Goal: Find specific page/section: Find specific page/section

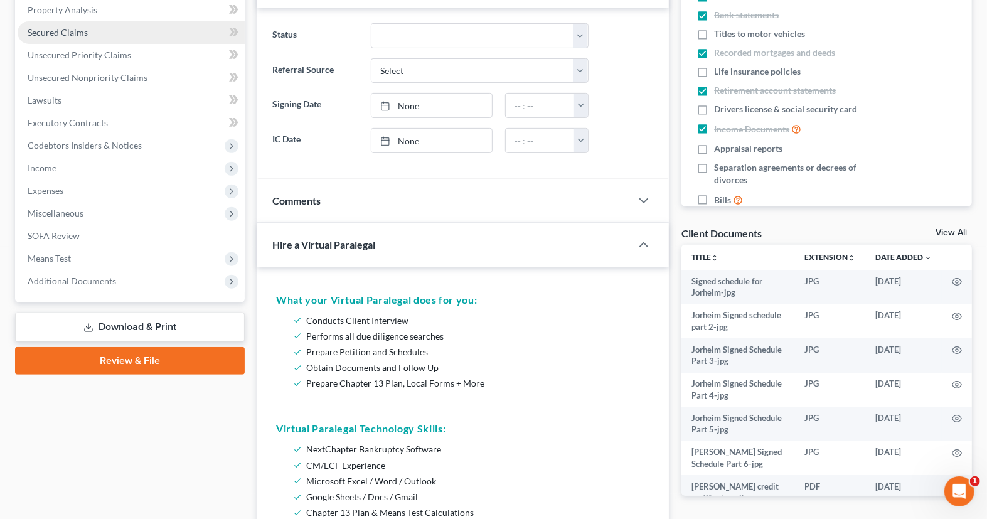
scroll to position [321, 0]
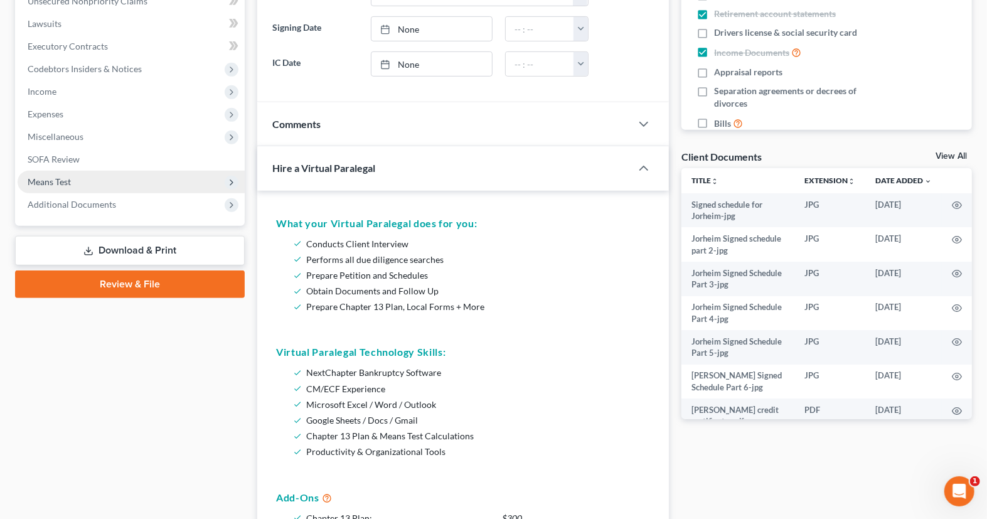
click at [129, 187] on span "Means Test" at bounding box center [131, 182] width 227 height 23
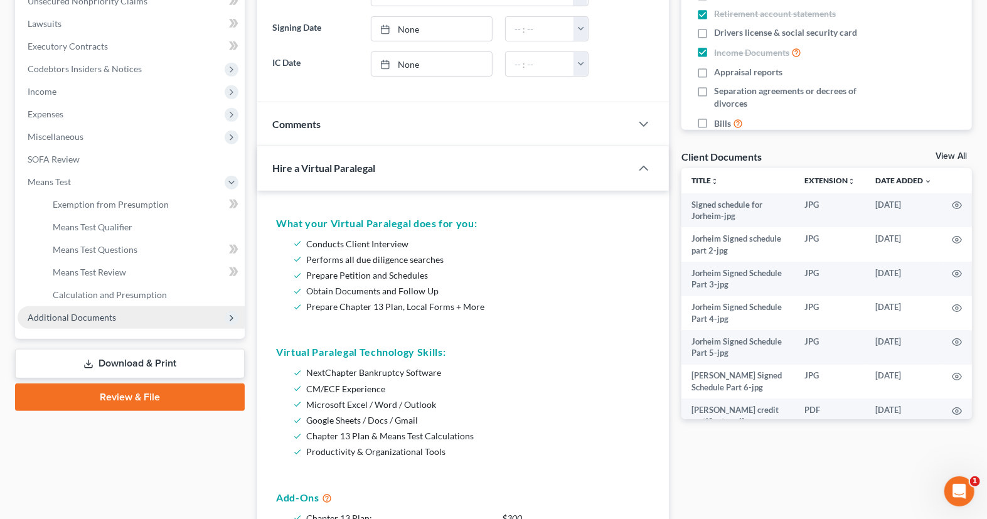
click at [110, 321] on span "Additional Documents" at bounding box center [72, 317] width 88 height 11
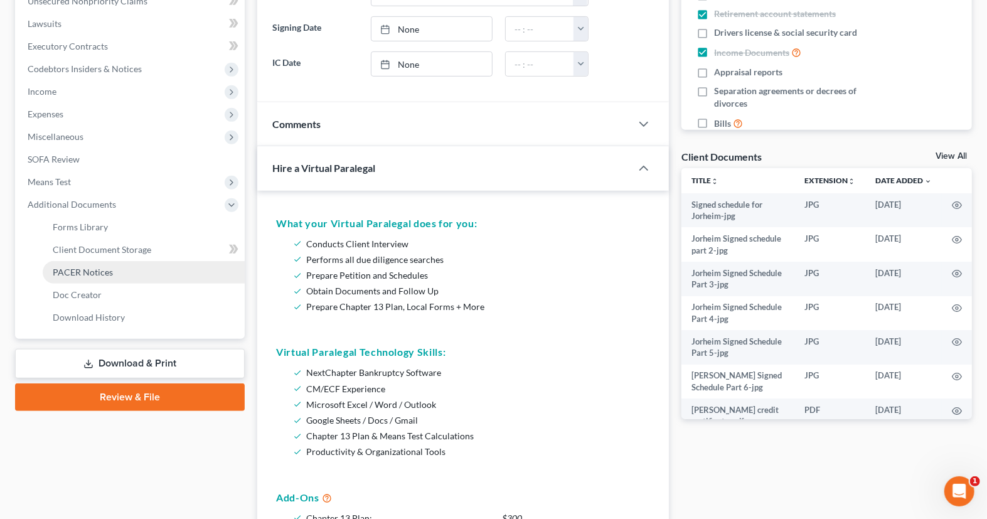
click at [108, 275] on span "PACER Notices" at bounding box center [83, 272] width 60 height 11
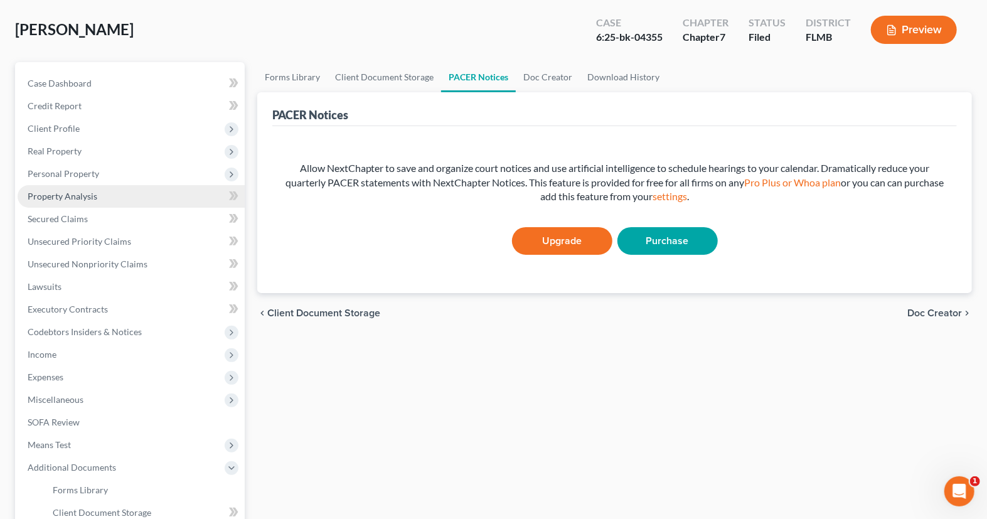
scroll to position [259, 0]
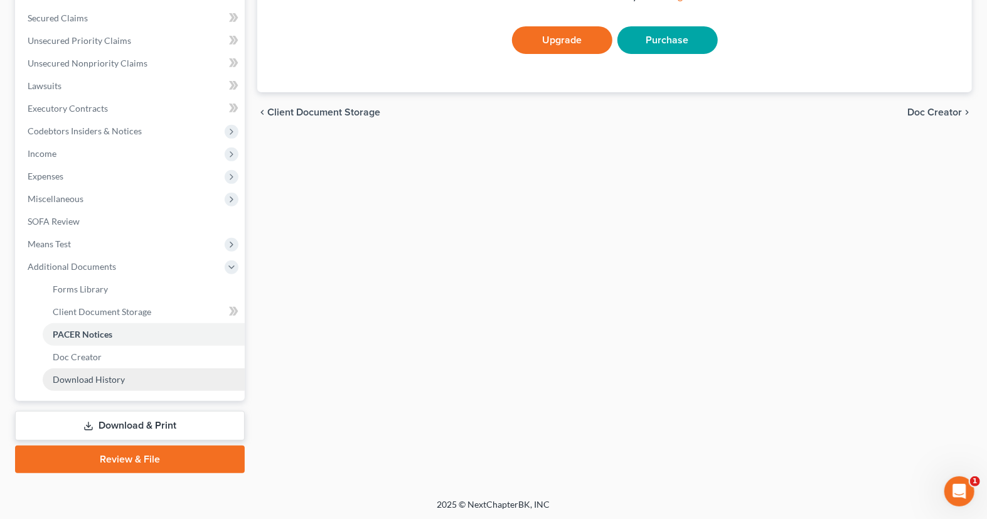
click at [142, 378] on link "Download History" at bounding box center [144, 379] width 202 height 23
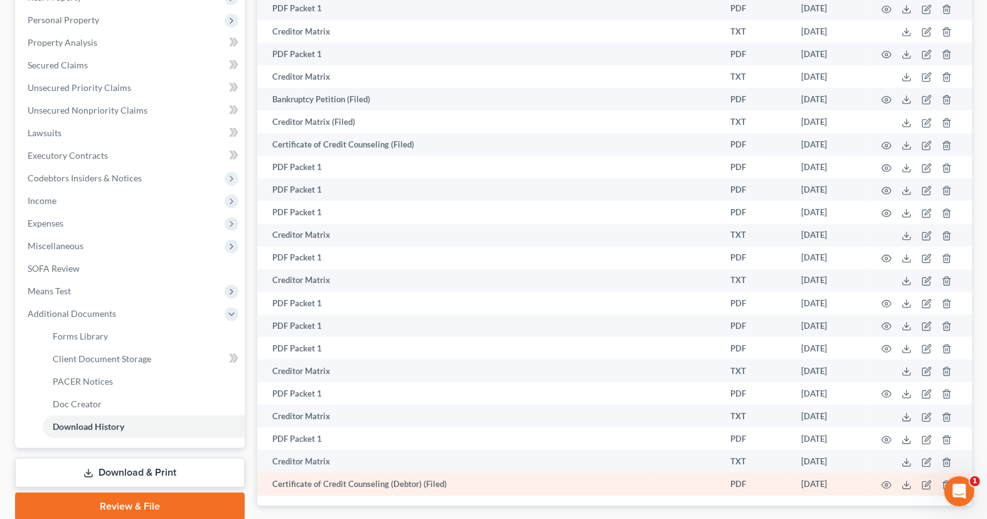
scroll to position [291, 0]
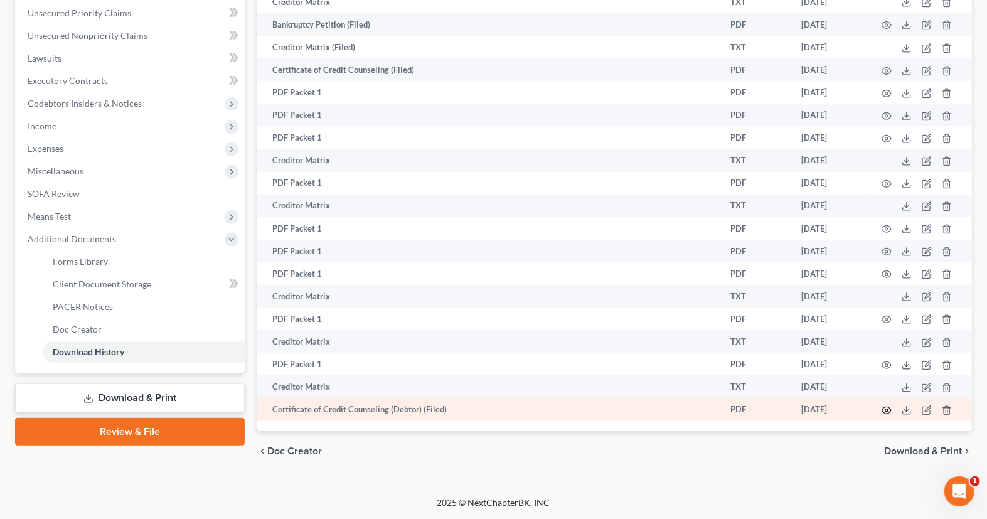
click at [887, 412] on icon "button" at bounding box center [887, 410] width 10 height 10
